Goal: Navigation & Orientation: Find specific page/section

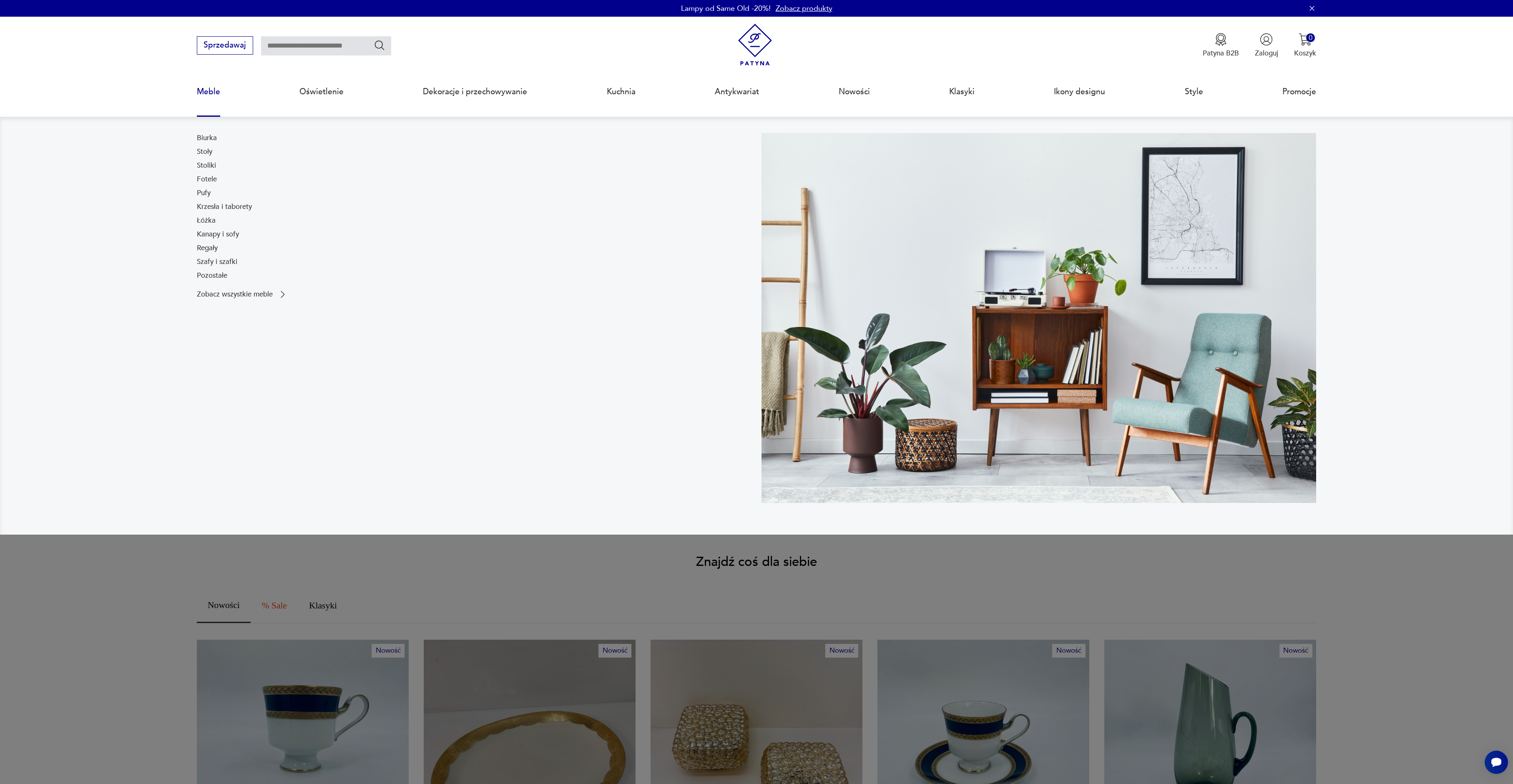
click at [209, 90] on link "Meble" at bounding box center [209, 92] width 23 height 38
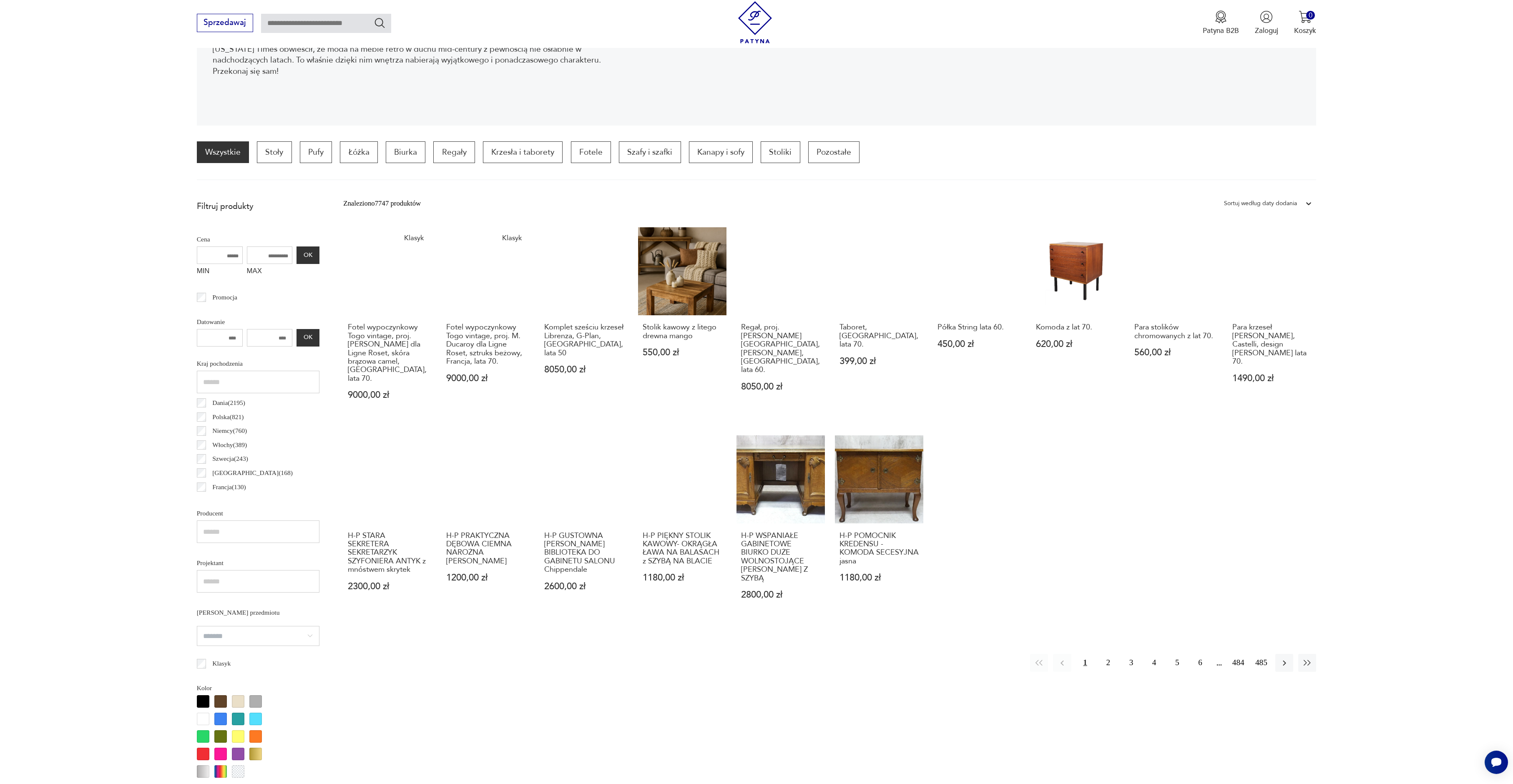
scroll to position [192, 0]
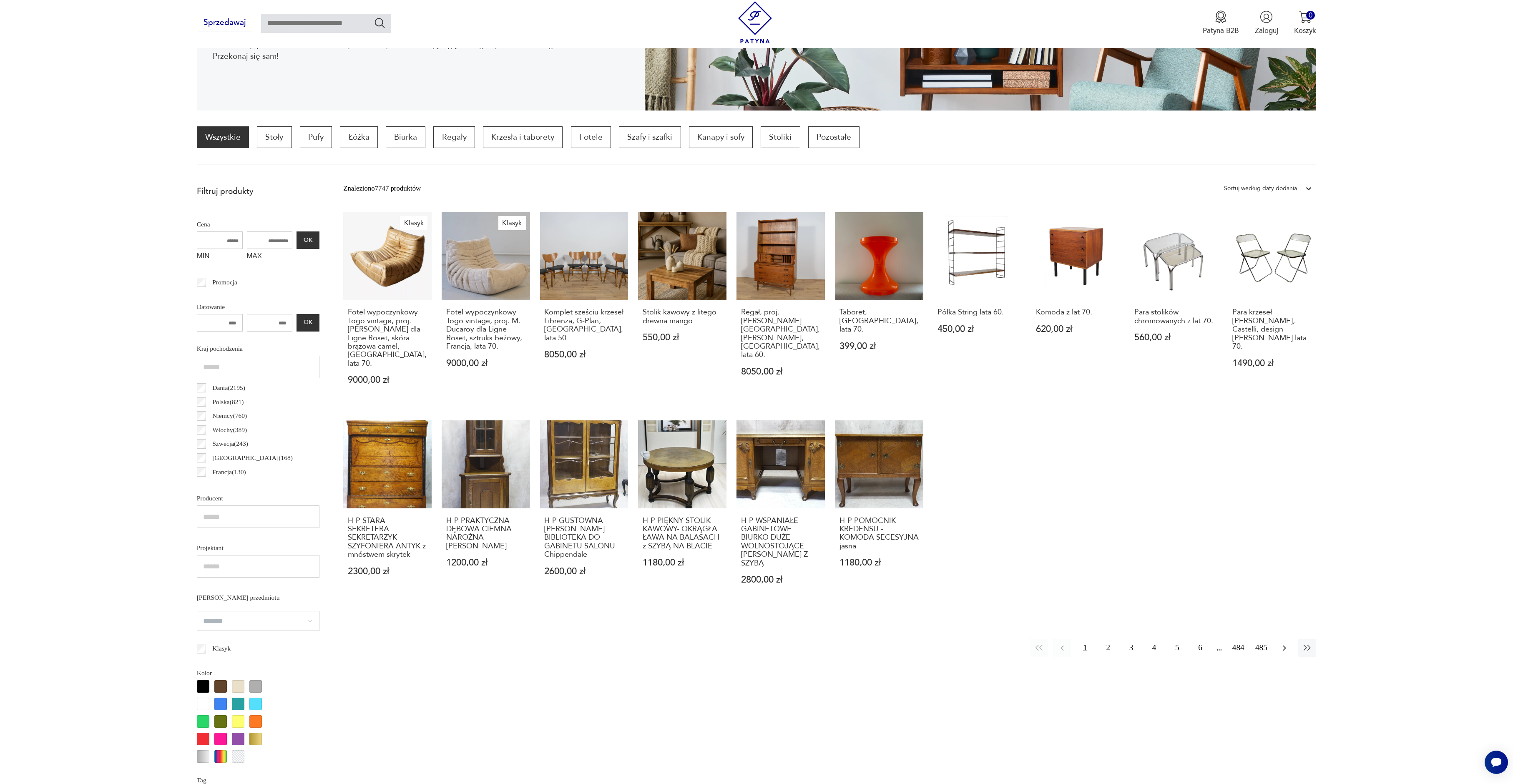
click at [1286, 643] on icon "button" at bounding box center [1284, 648] width 10 height 10
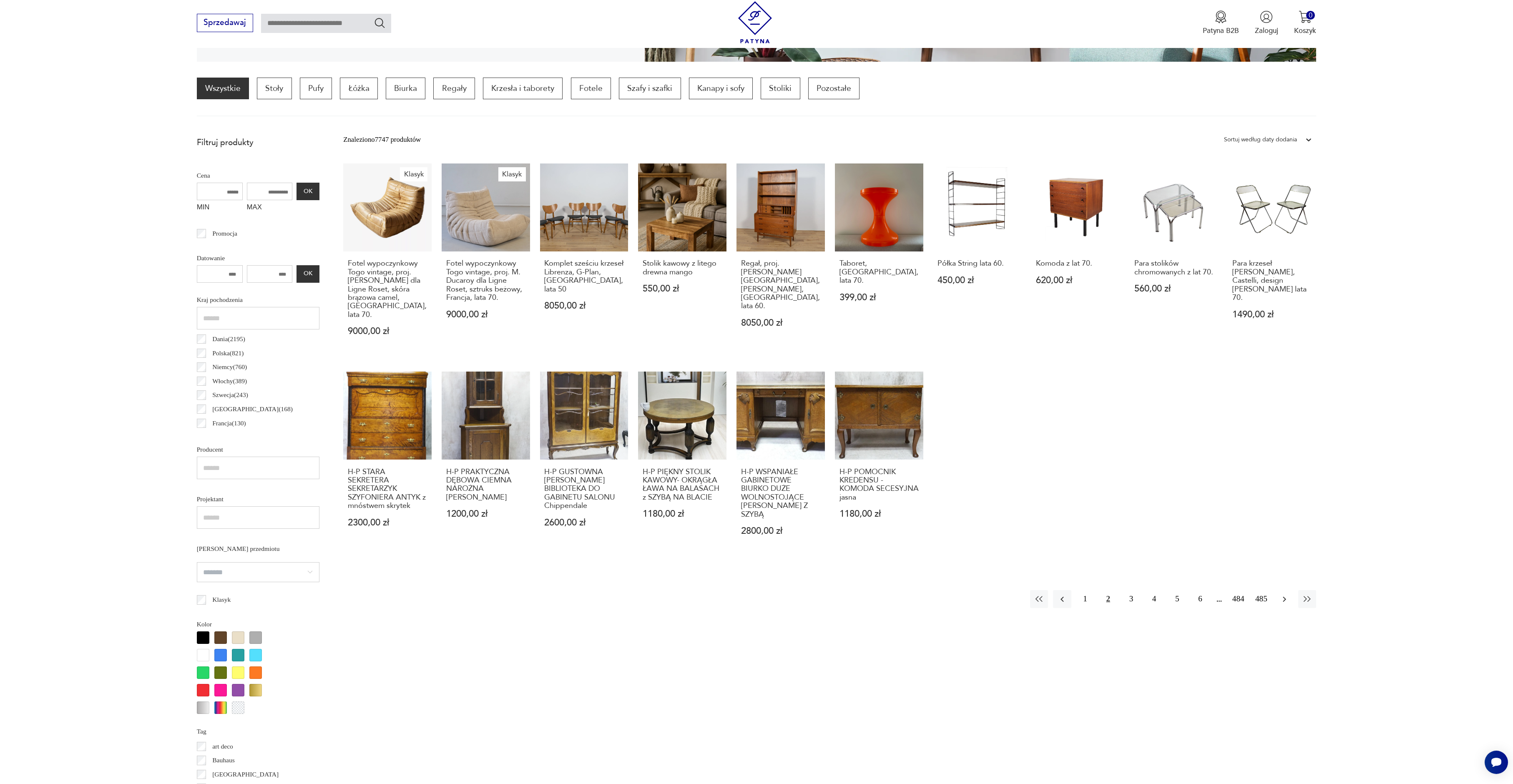
scroll to position [248, 0]
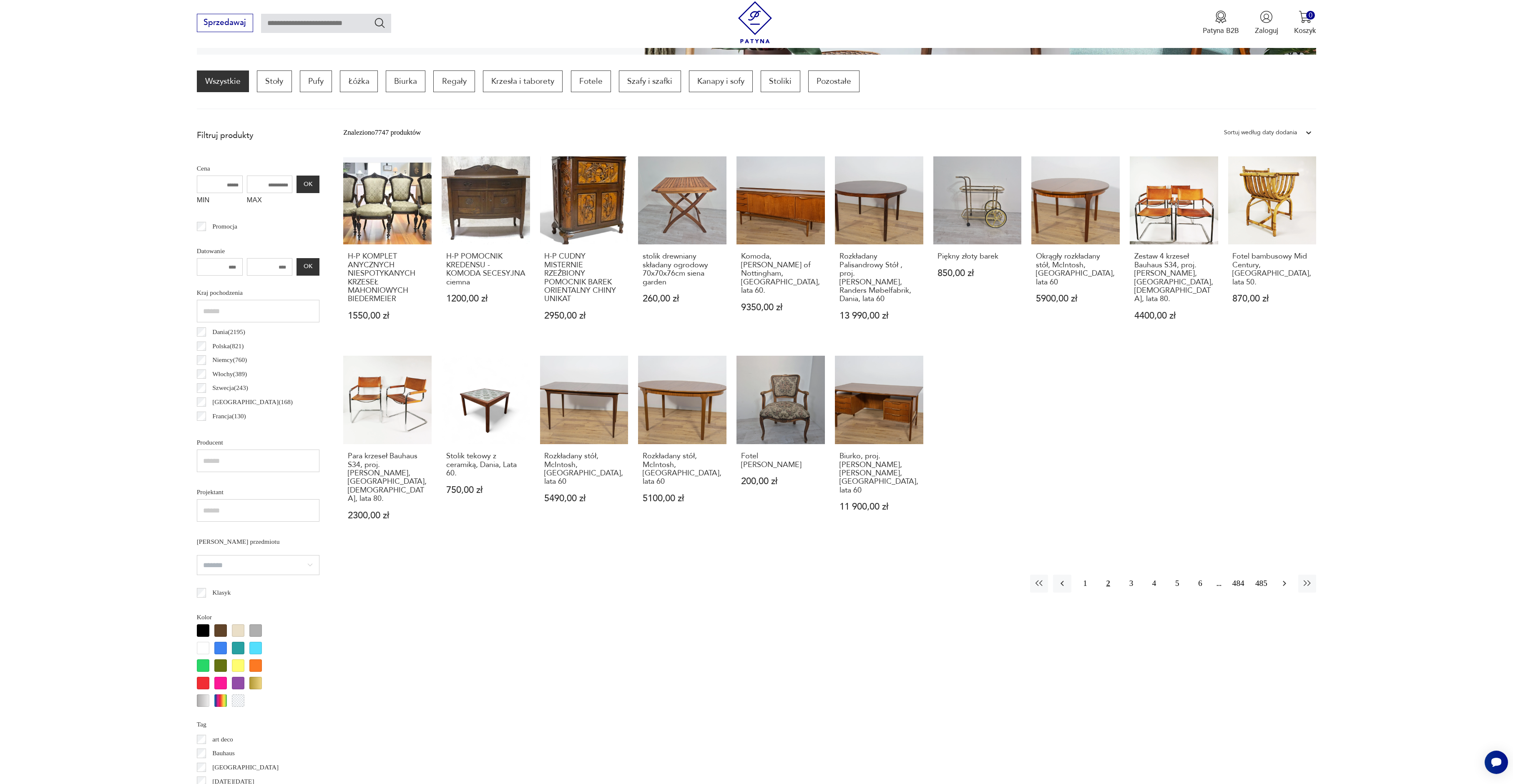
click at [1288, 578] on icon "button" at bounding box center [1284, 583] width 10 height 10
